Goal: Task Accomplishment & Management: Use online tool/utility

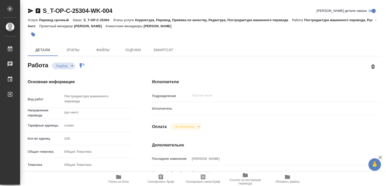
type textarea "x"
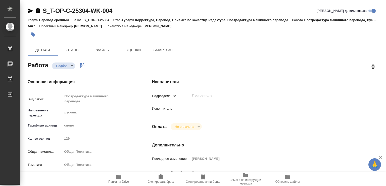
type textarea "x"
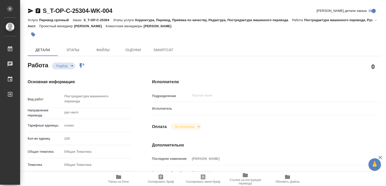
type textarea "x"
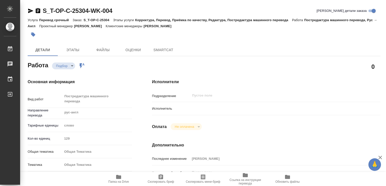
type textarea "x"
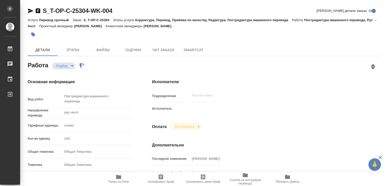
type textarea "x"
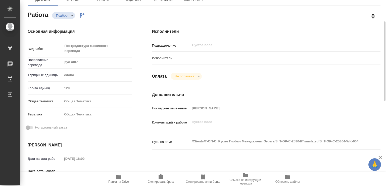
scroll to position [75, 0]
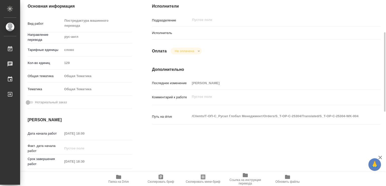
type textarea "x"
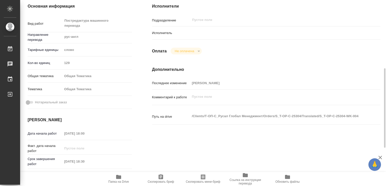
scroll to position [126, 0]
